Goal: Navigation & Orientation: Find specific page/section

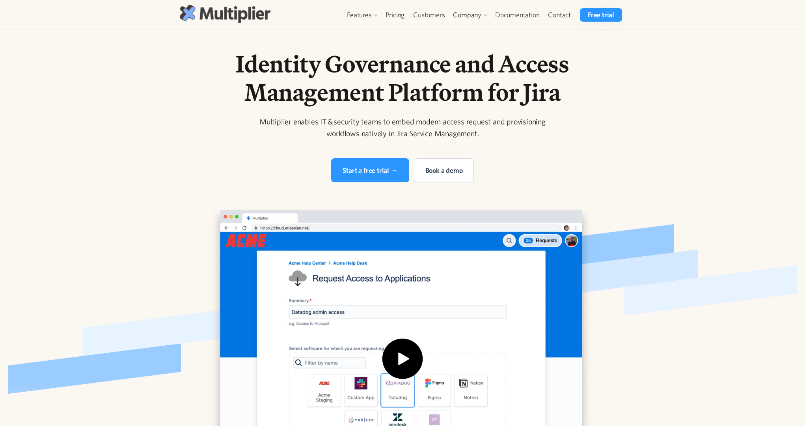
click at [203, 9] on img at bounding box center [225, 14] width 91 height 18
click at [472, 14] on div "Company" at bounding box center [467, 14] width 28 height 9
click at [468, 30] on link "About" at bounding box center [472, 33] width 37 height 14
